Goal: Transaction & Acquisition: Book appointment/travel/reservation

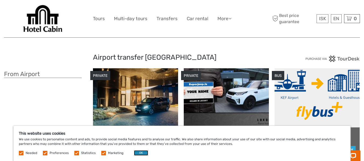
click at [137, 154] on button "OK" at bounding box center [141, 153] width 14 height 5
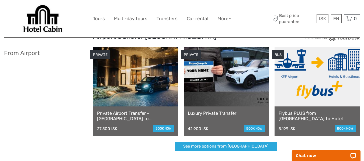
scroll to position [20, 0]
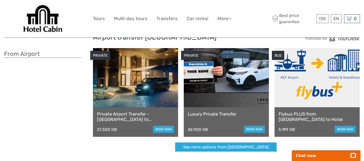
click at [139, 85] on link at bounding box center [135, 77] width 85 height 59
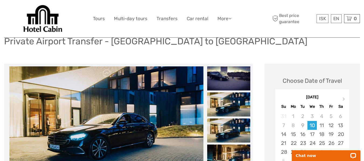
scroll to position [48, 0]
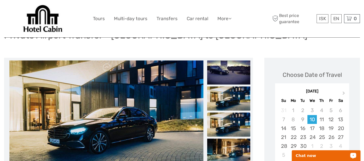
click at [319, 155] on p "Chat now" at bounding box center [322, 156] width 53 height 4
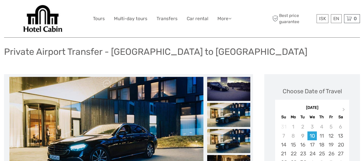
scroll to position [0, 0]
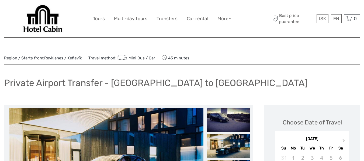
click at [139, 58] on link "Mini Bus / Car" at bounding box center [135, 58] width 39 height 5
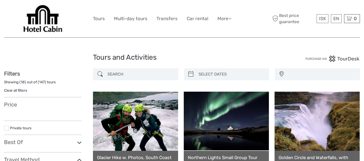
select select
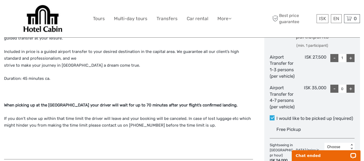
scroll to position [266, 0]
